Goal: Find specific page/section: Find specific page/section

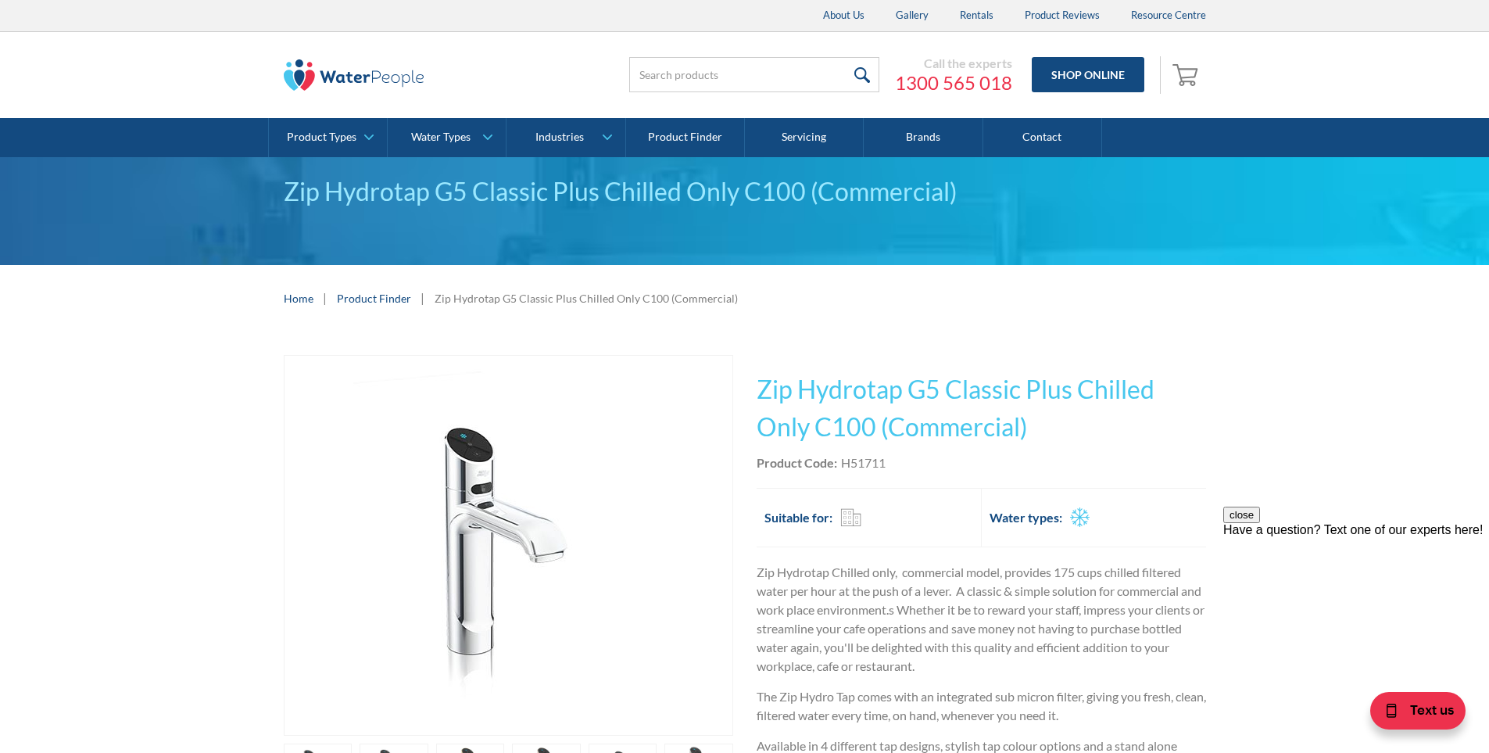
click at [385, 297] on link "Product Finder" at bounding box center [374, 298] width 74 height 16
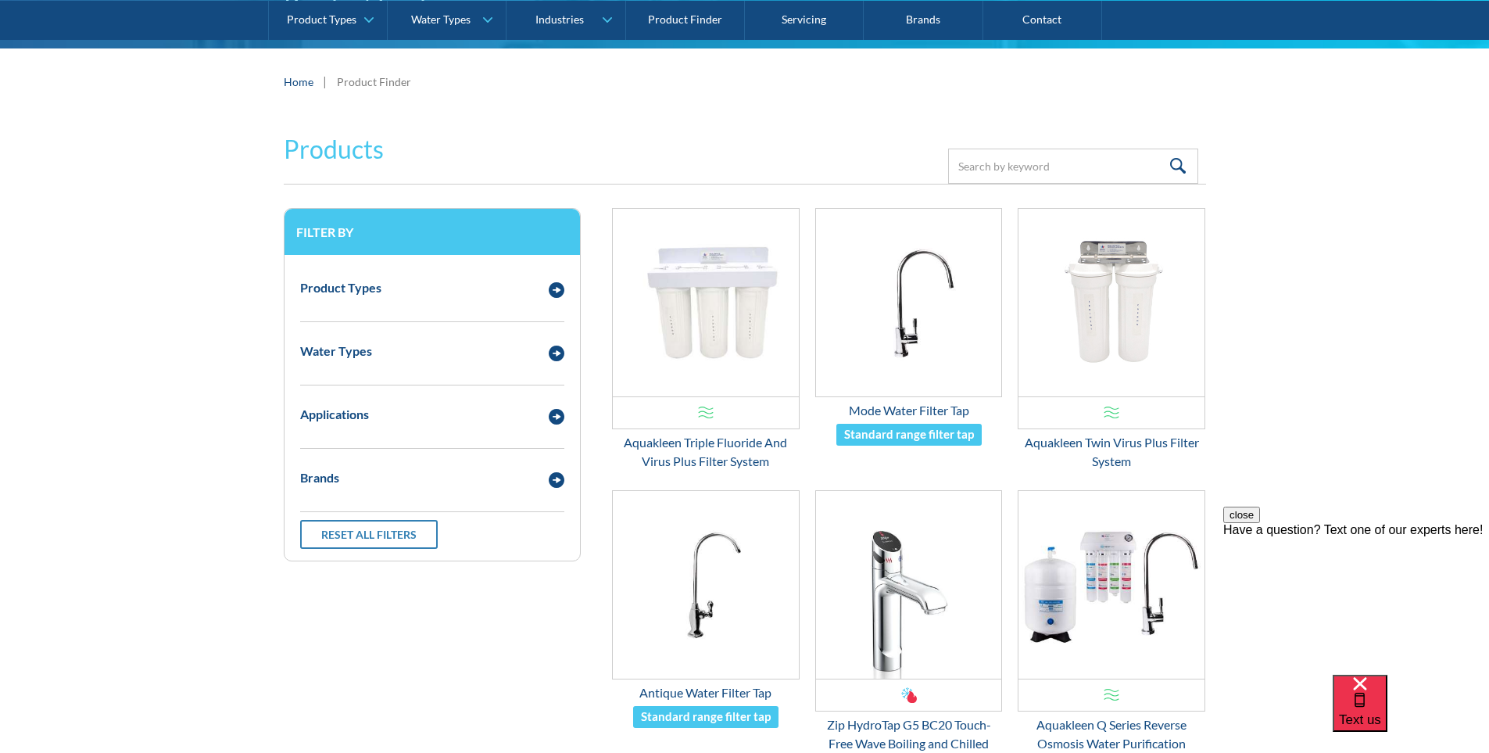
scroll to position [156, 0]
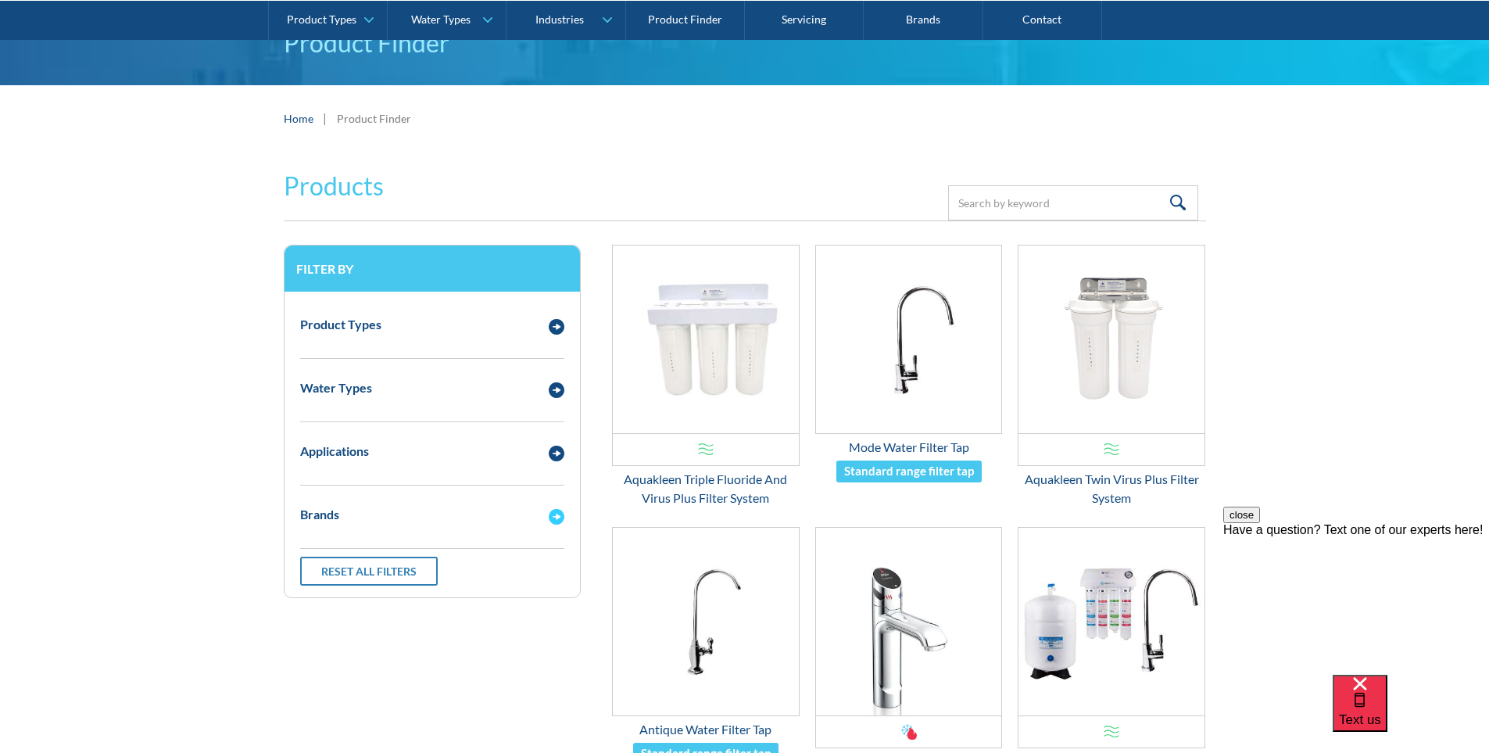
click at [372, 526] on div "Brands" at bounding box center [432, 514] width 280 height 43
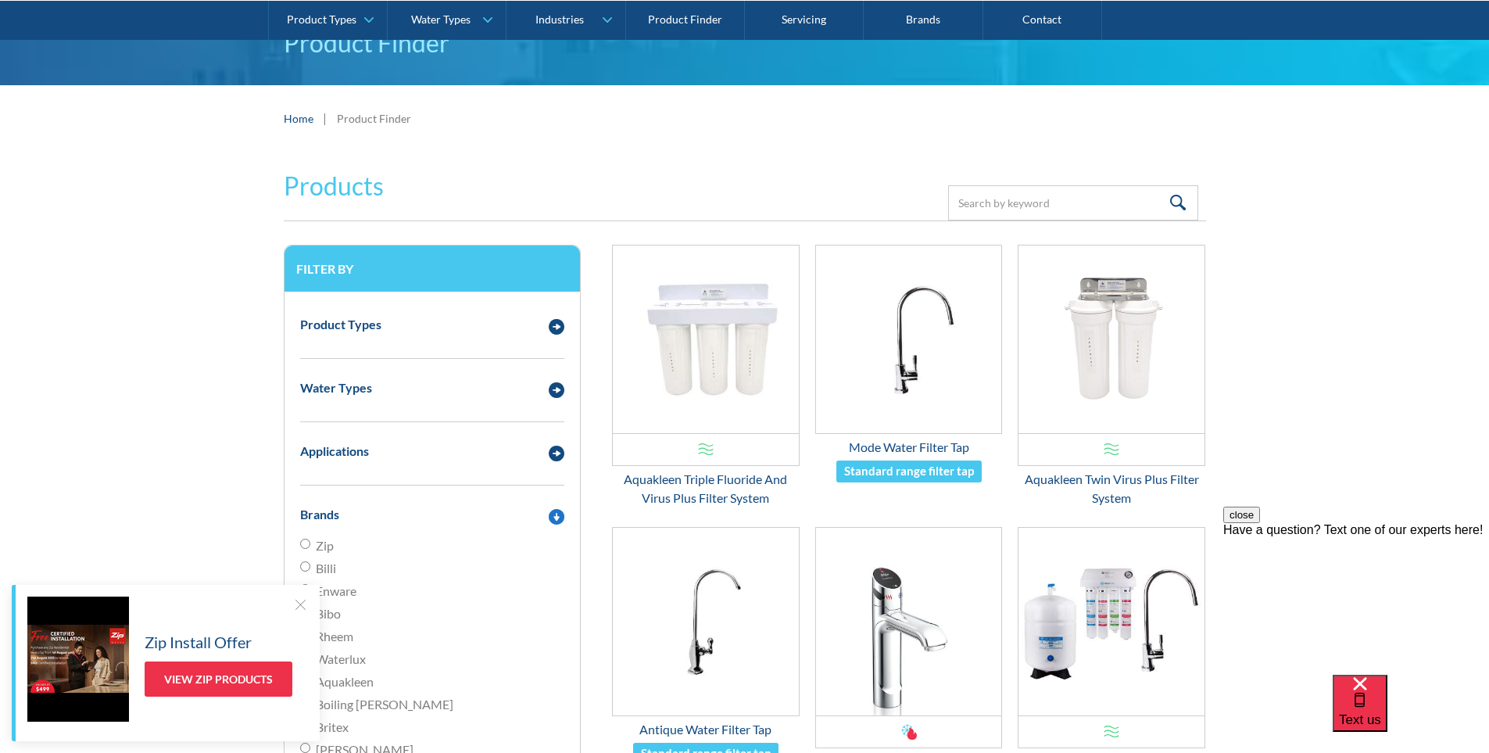
click at [317, 538] on span "Zip" at bounding box center [325, 545] width 18 height 19
click at [310, 539] on input "Zip" at bounding box center [305, 544] width 10 height 10
radio input "true"
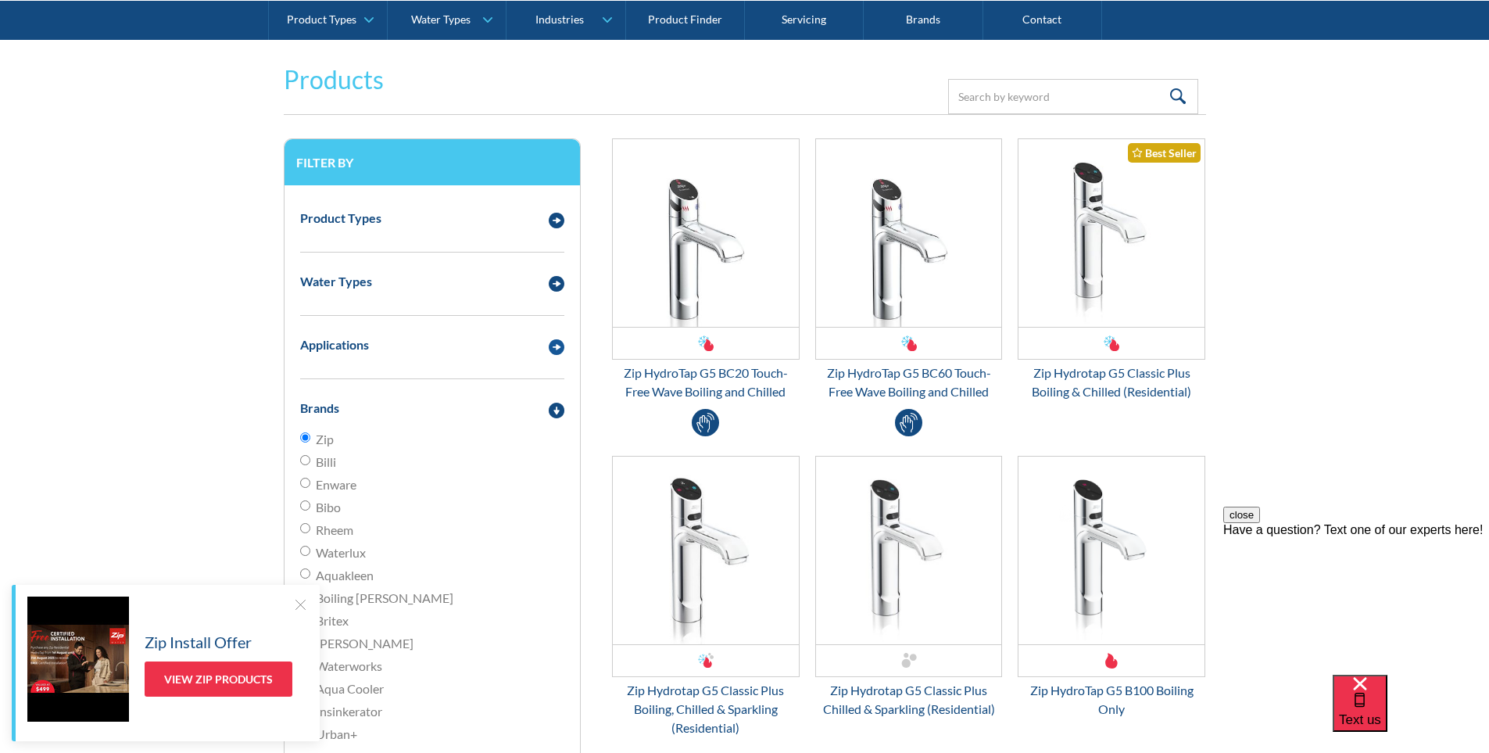
scroll to position [156, 0]
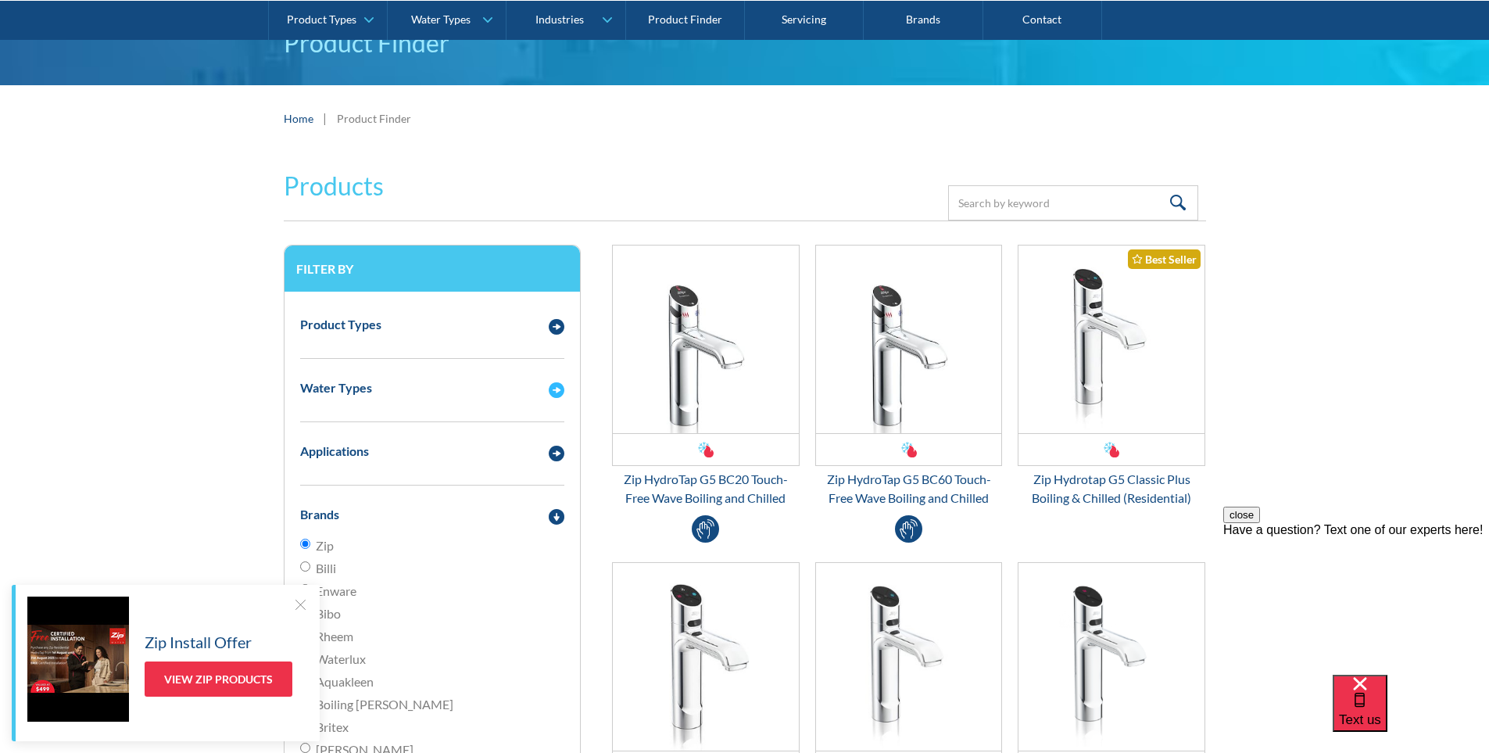
click at [547, 386] on div "Email Form 3" at bounding box center [556, 388] width 31 height 20
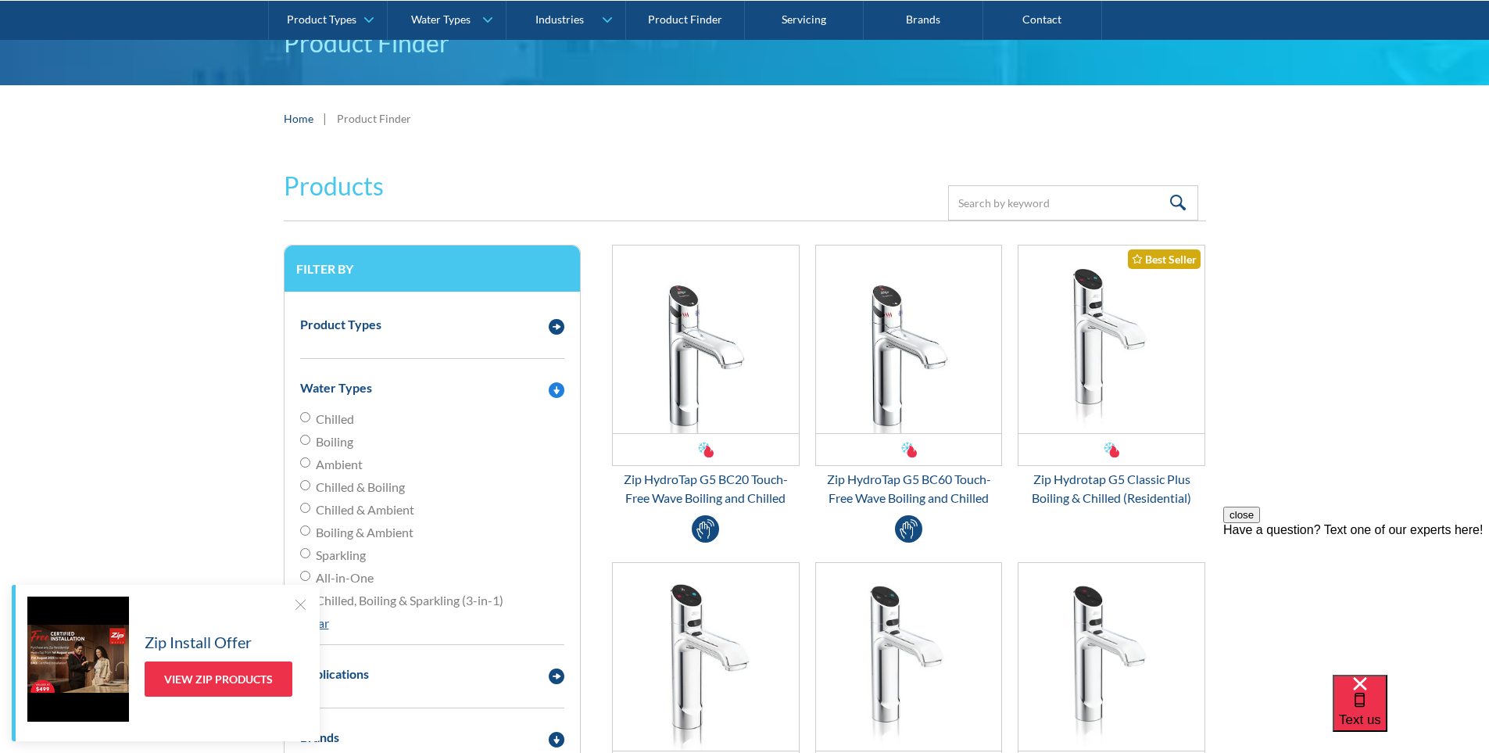
click at [332, 417] on span "Chilled" at bounding box center [335, 419] width 38 height 19
click at [310, 417] on input "Chilled" at bounding box center [305, 417] width 10 height 10
radio input "true"
